Goal: Task Accomplishment & Management: Use online tool/utility

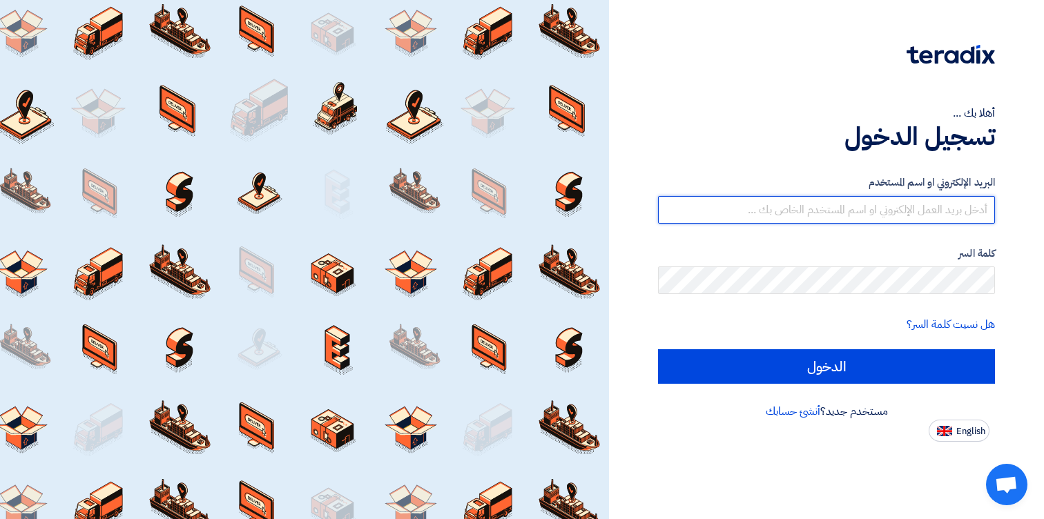
click at [940, 206] on input "text" at bounding box center [826, 210] width 337 height 28
type input "[PERSON_NAME][EMAIL_ADDRESS][DOMAIN_NAME]"
click at [658, 349] on input "الدخول" at bounding box center [826, 366] width 337 height 35
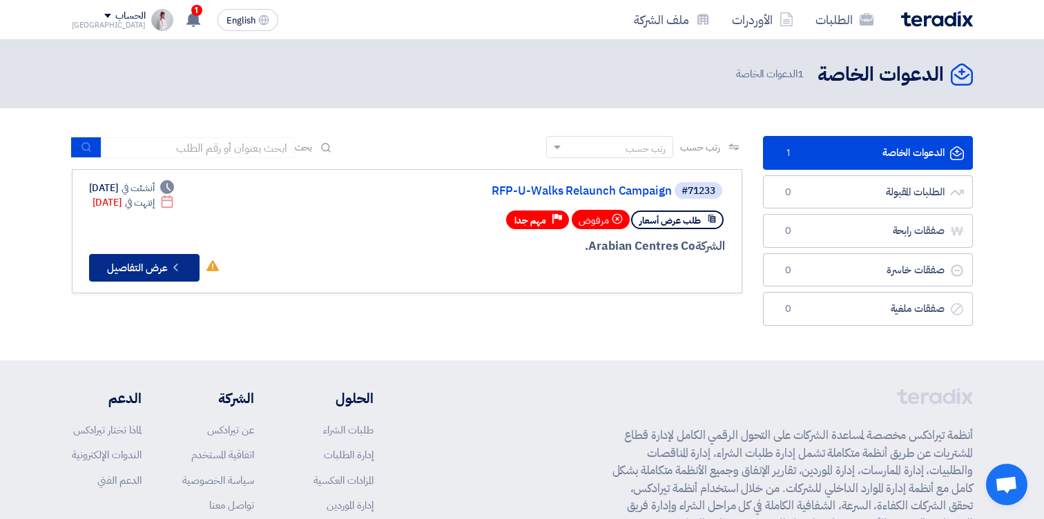
click at [186, 267] on button "Check details عرض التفاصيل" at bounding box center [144, 268] width 110 height 28
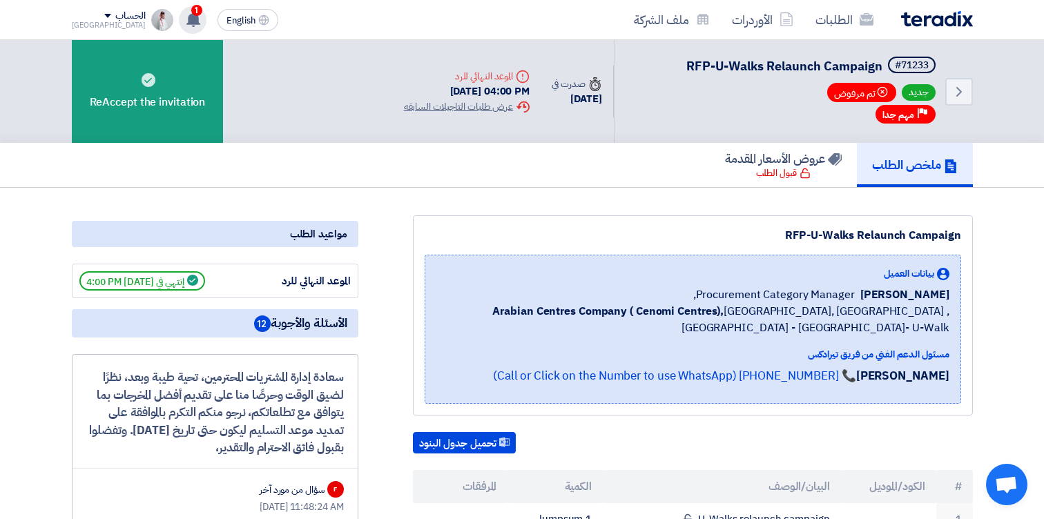
click at [186, 17] on icon at bounding box center [193, 19] width 15 height 15
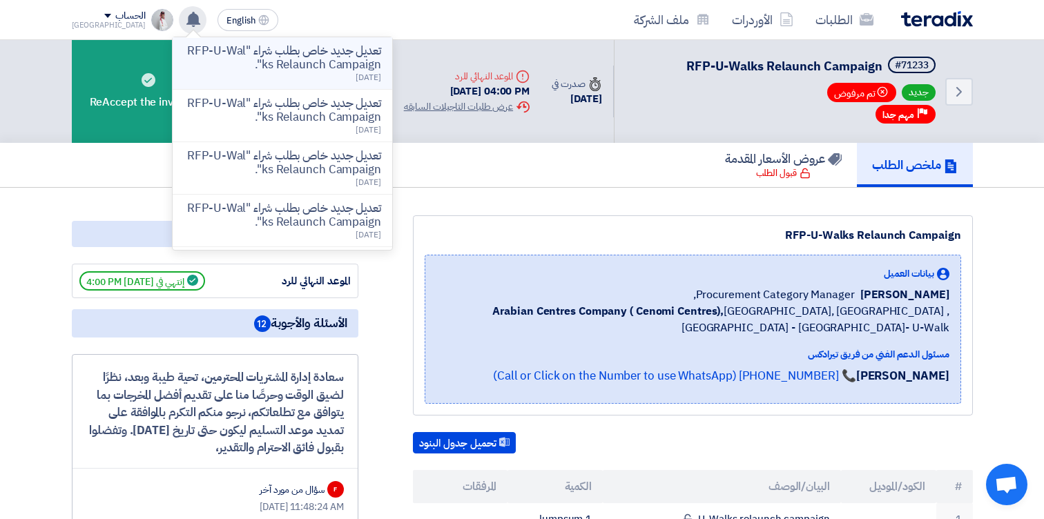
click at [269, 56] on p "تعديل جديد خاص بطلب شراء "RFP-U-Walks Relaunch Campaign"." at bounding box center [282, 58] width 197 height 28
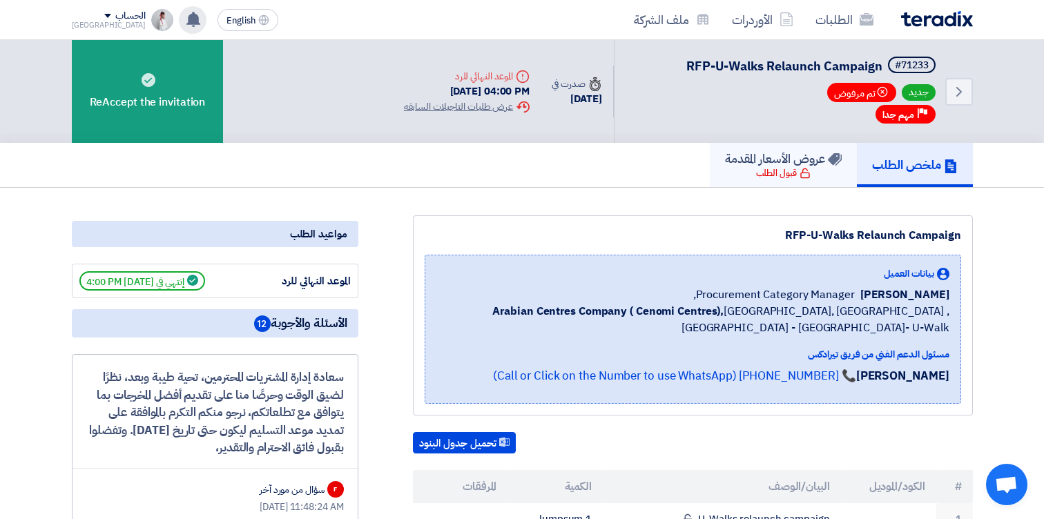
click at [744, 170] on link "عروض الأسعار المقدمة قبول الطلب" at bounding box center [783, 165] width 147 height 44
